Goal: Information Seeking & Learning: Learn about a topic

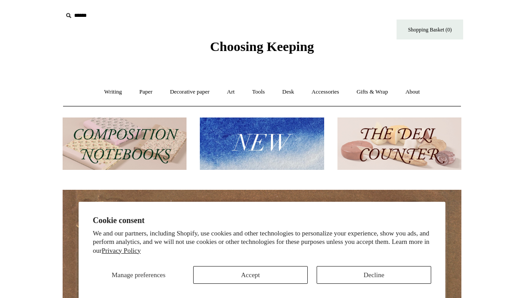
click at [344, 284] on button "Decline" at bounding box center [373, 275] width 114 height 18
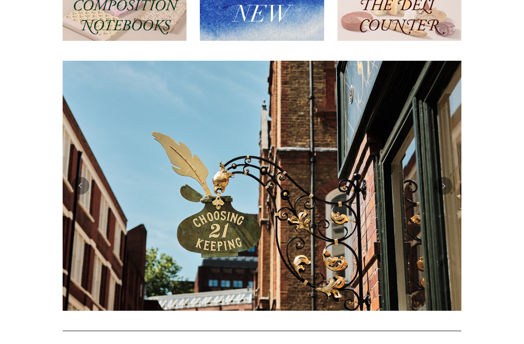
scroll to position [130, 0]
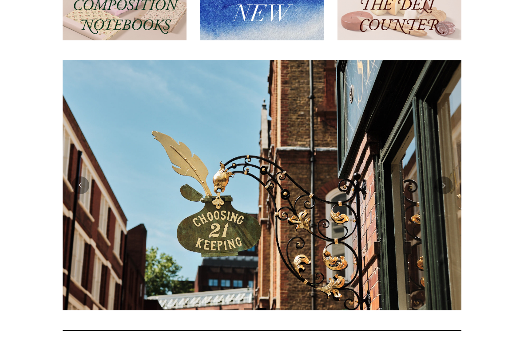
click at [81, 186] on button "Previous" at bounding box center [80, 186] width 18 height 18
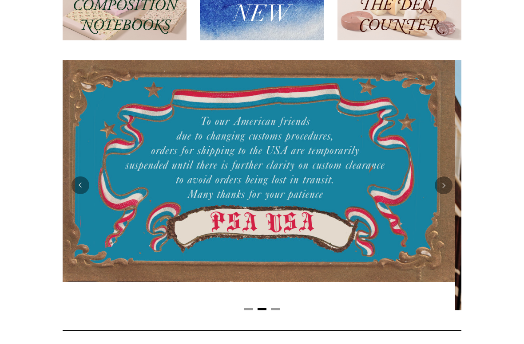
scroll to position [0, 0]
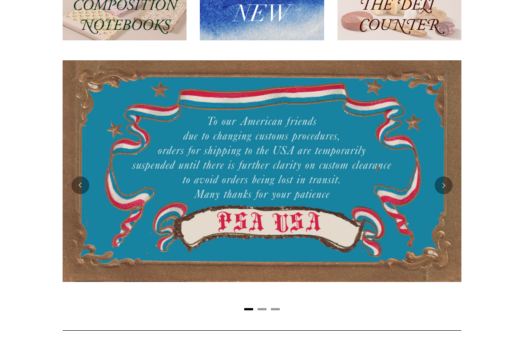
click at [78, 179] on button "Previous" at bounding box center [80, 186] width 18 height 18
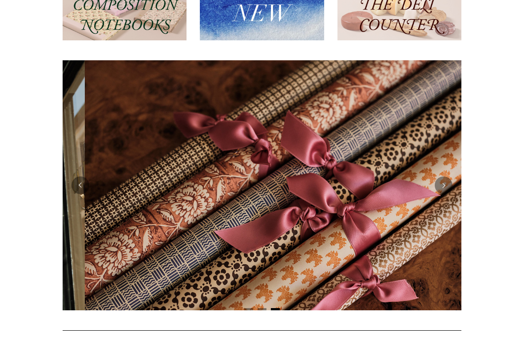
scroll to position [0, 804]
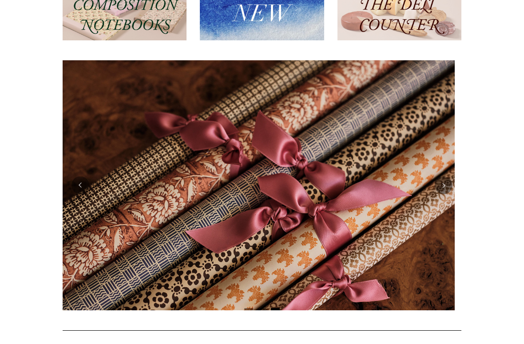
click at [79, 178] on button "Previous" at bounding box center [80, 186] width 18 height 18
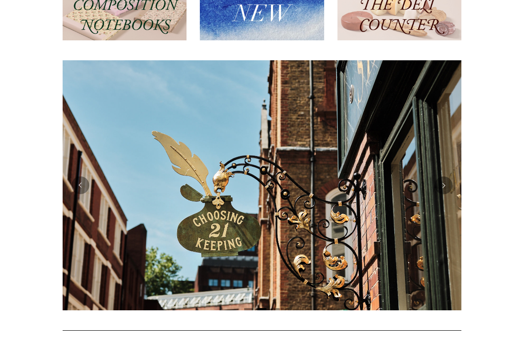
click at [81, 182] on button "Previous" at bounding box center [80, 186] width 18 height 18
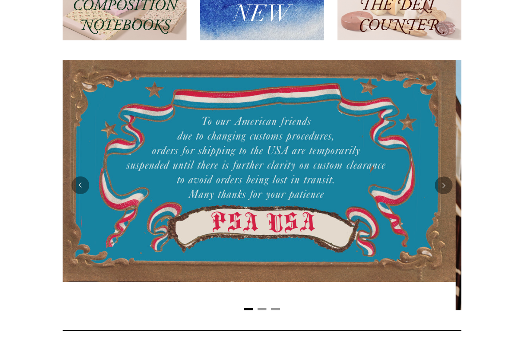
scroll to position [0, 0]
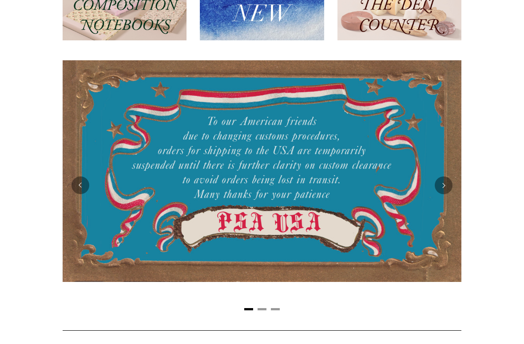
click at [81, 180] on button "Previous" at bounding box center [80, 186] width 18 height 18
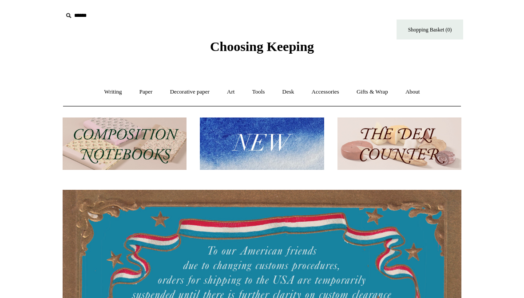
click at [104, 91] on link "Writing +" at bounding box center [113, 92] width 34 height 24
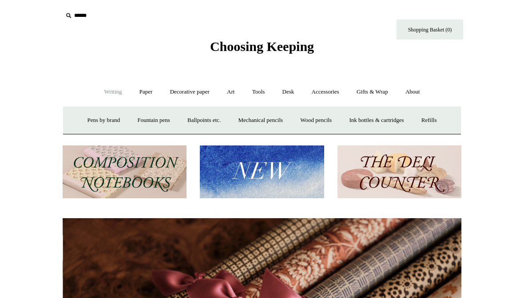
scroll to position [0, 797]
click at [315, 121] on link "Wood pencils +" at bounding box center [315, 121] width 47 height 24
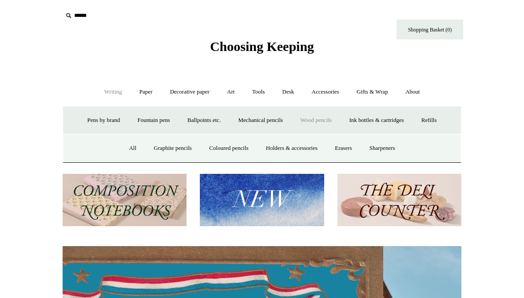
scroll to position [0, 0]
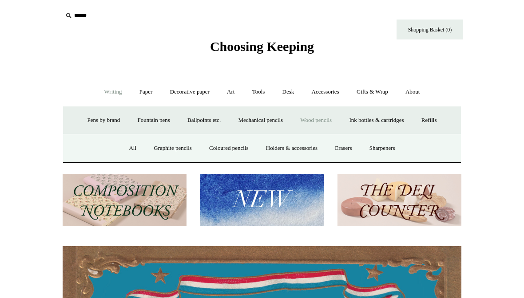
click at [122, 147] on link "All" at bounding box center [133, 149] width 24 height 24
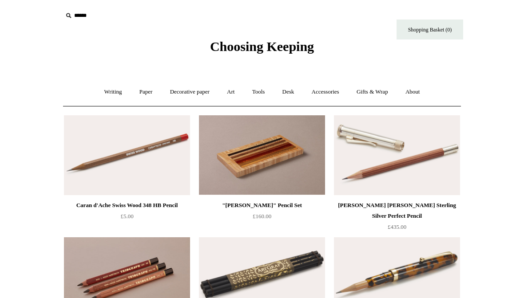
click at [142, 93] on link "Paper +" at bounding box center [145, 92] width 29 height 24
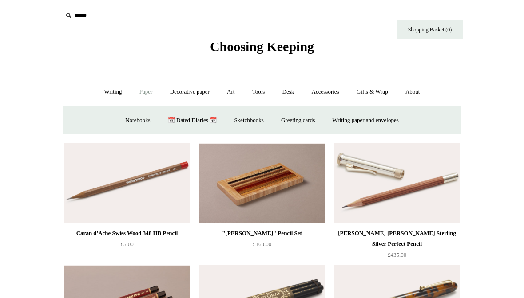
click at [126, 122] on link "Notebooks +" at bounding box center [137, 121] width 41 height 24
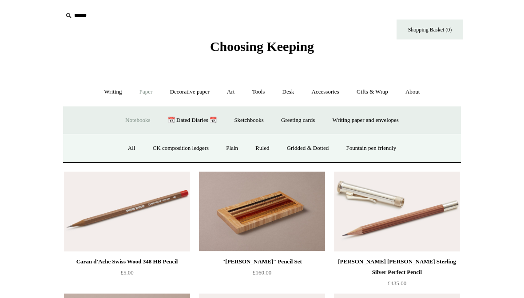
click at [259, 148] on link "Ruled" at bounding box center [262, 149] width 30 height 24
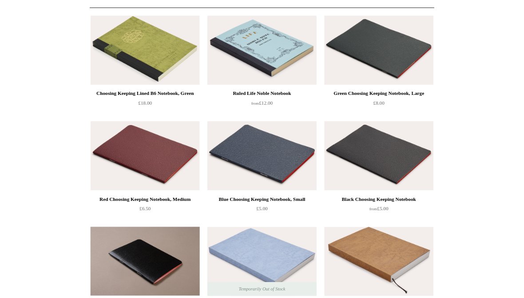
scroll to position [97, 0]
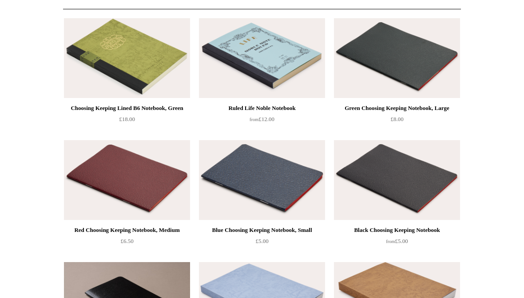
click at [398, 64] on img at bounding box center [397, 58] width 126 height 80
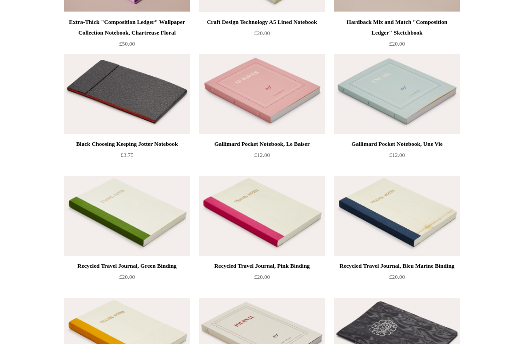
scroll to position [1527, 0]
